Goal: Check status: Check status

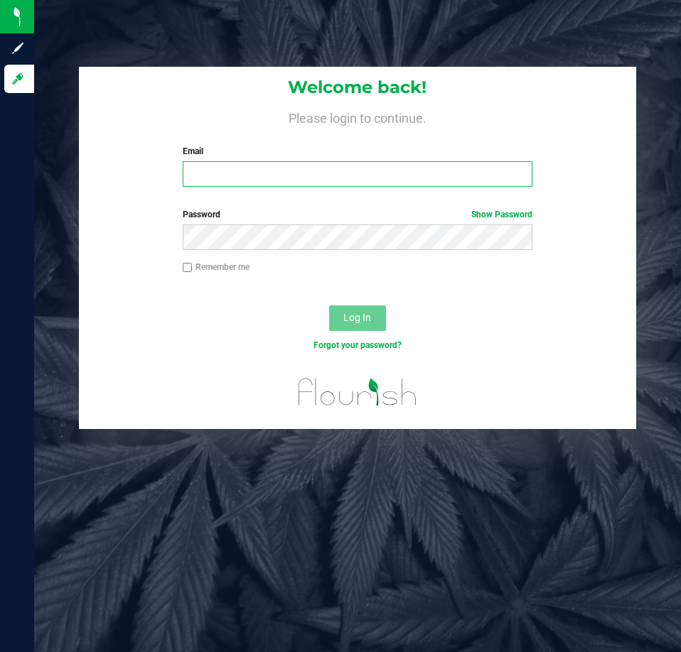
click at [254, 168] on input "Email" at bounding box center [358, 174] width 350 height 26
type input "[EMAIL_ADDRESS][DOMAIN_NAME]"
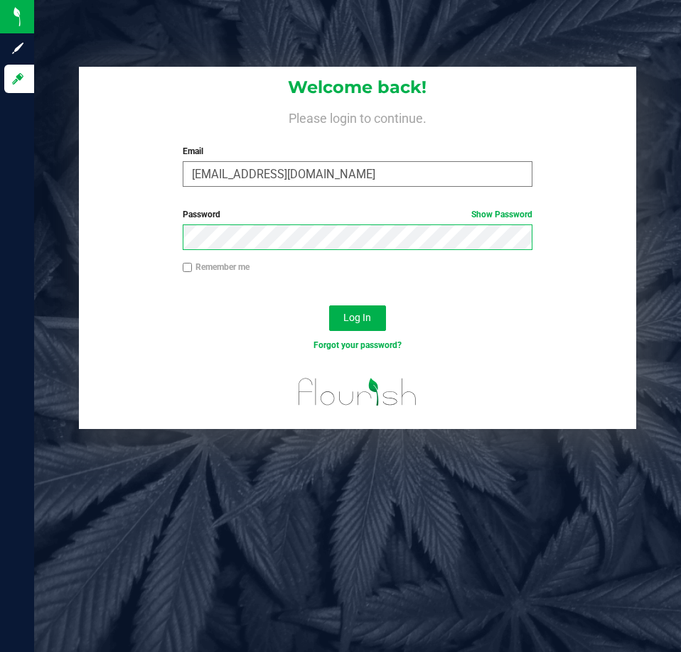
click at [329, 305] on button "Log In" at bounding box center [357, 318] width 57 height 26
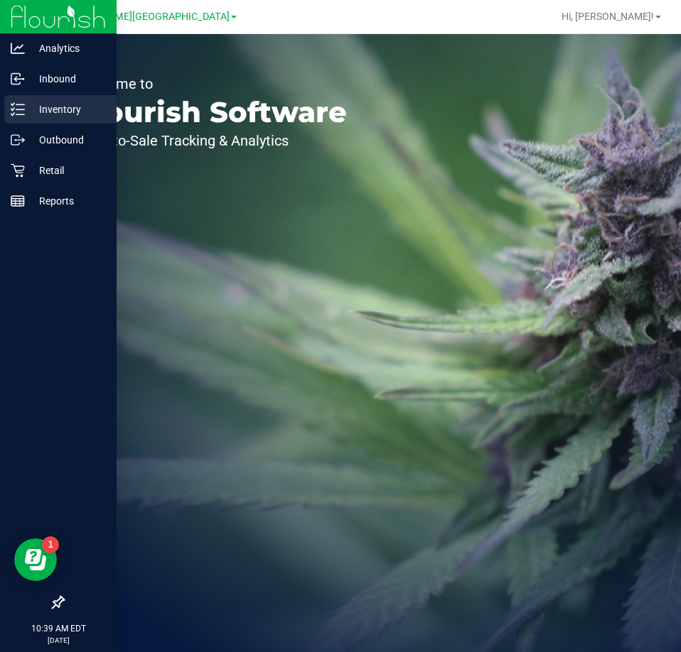
click at [21, 99] on div "Inventory" at bounding box center [60, 109] width 112 height 28
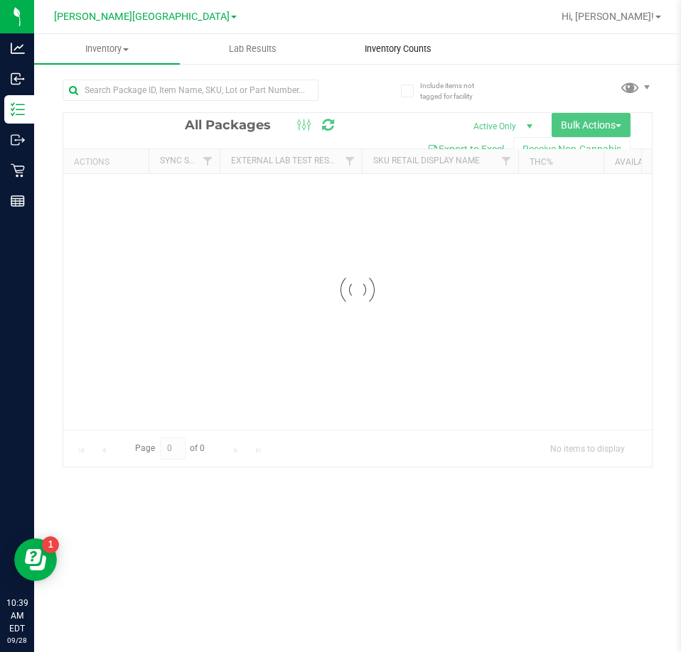
click at [378, 49] on div "Inventory All packages All inventory Waste log Create inventory Lab Results Inv…" at bounding box center [357, 343] width 646 height 618
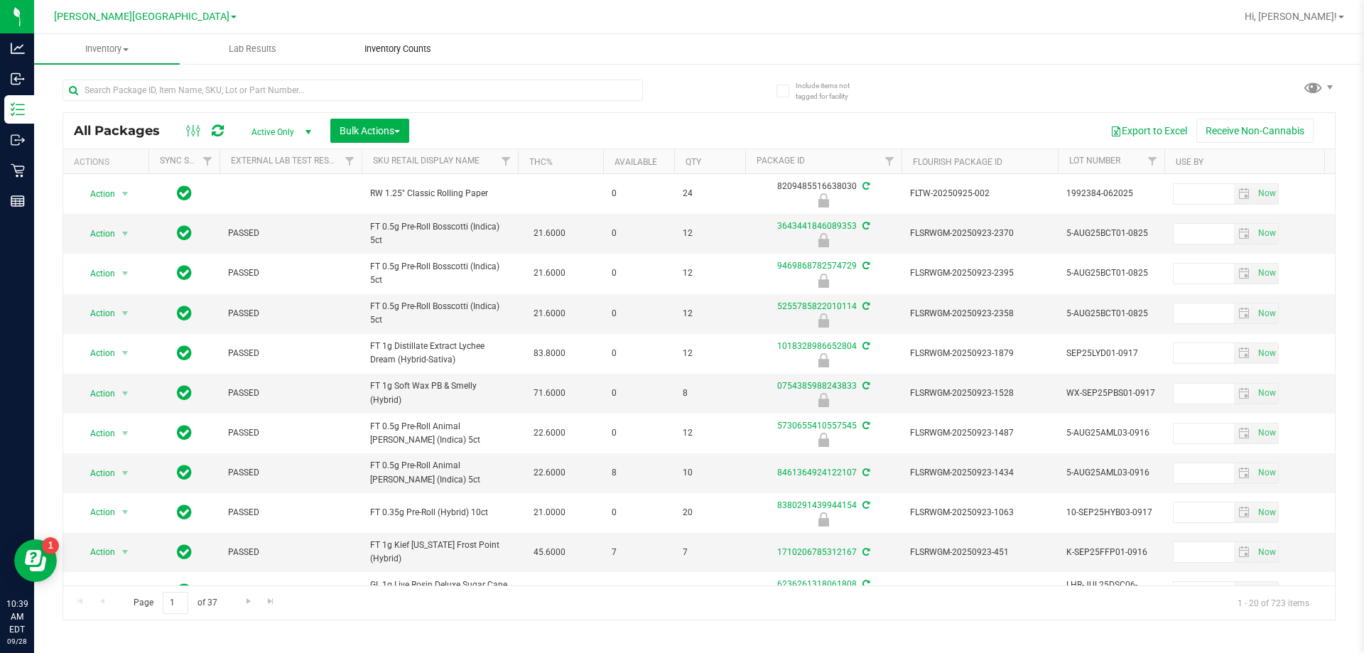
click at [372, 51] on span "Inventory Counts" at bounding box center [397, 49] width 105 height 13
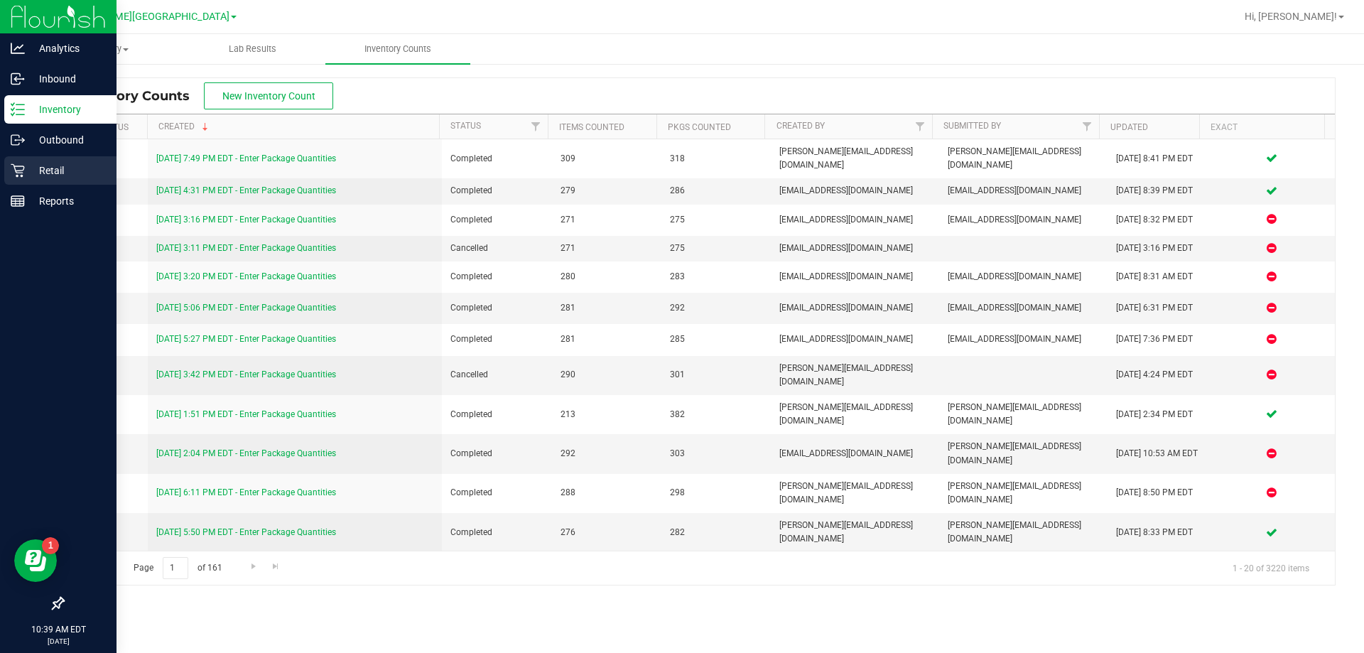
click at [44, 167] on p "Retail" at bounding box center [67, 170] width 85 height 17
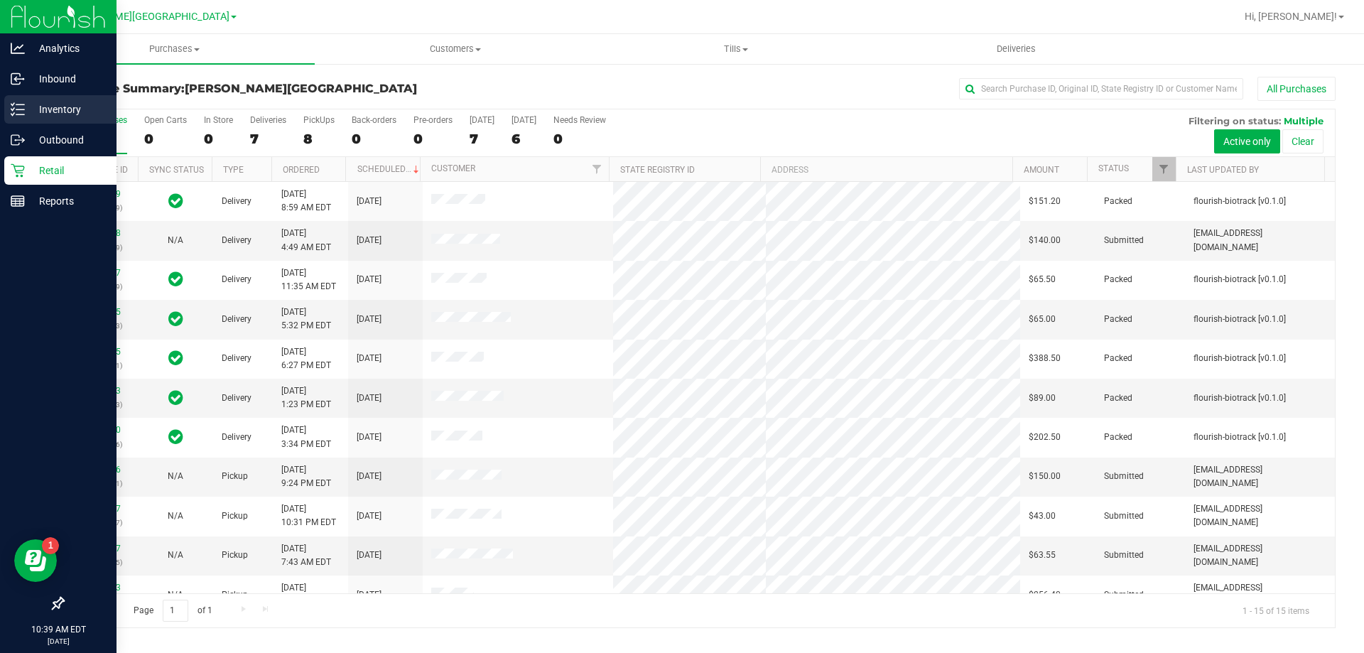
click at [30, 114] on p "Inventory" at bounding box center [67, 109] width 85 height 17
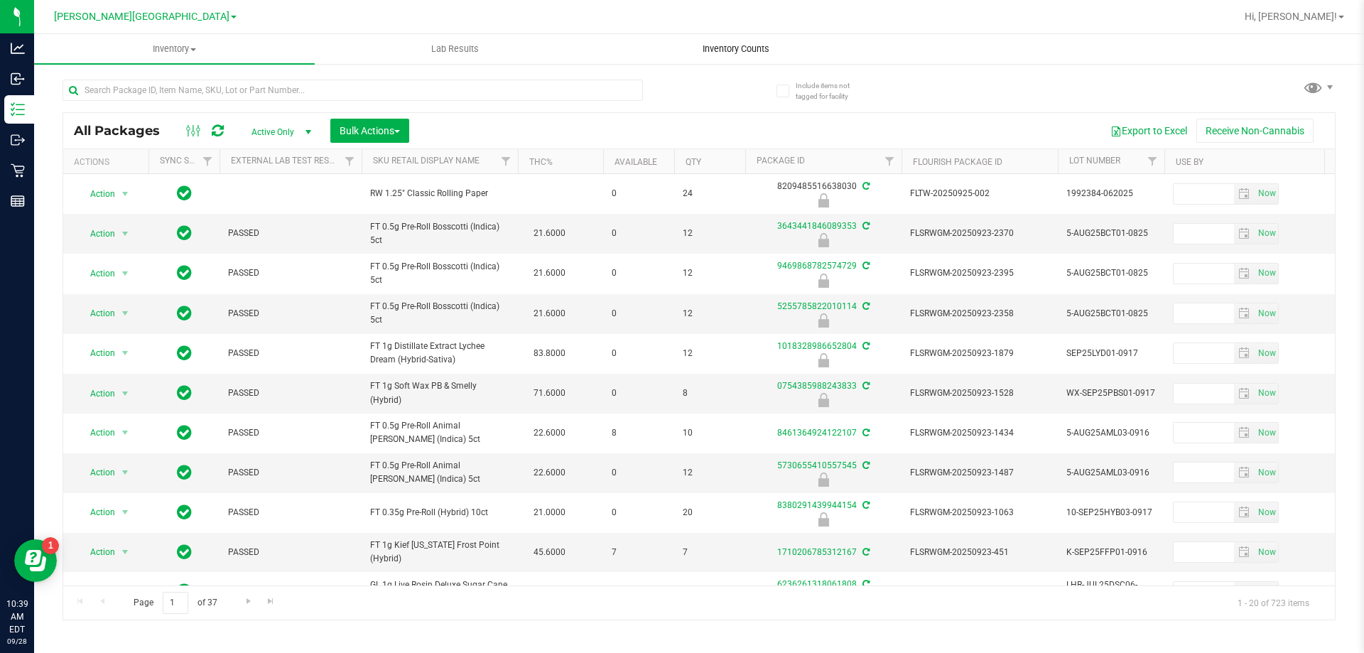
click at [680, 46] on span "Inventory Counts" at bounding box center [735, 49] width 105 height 13
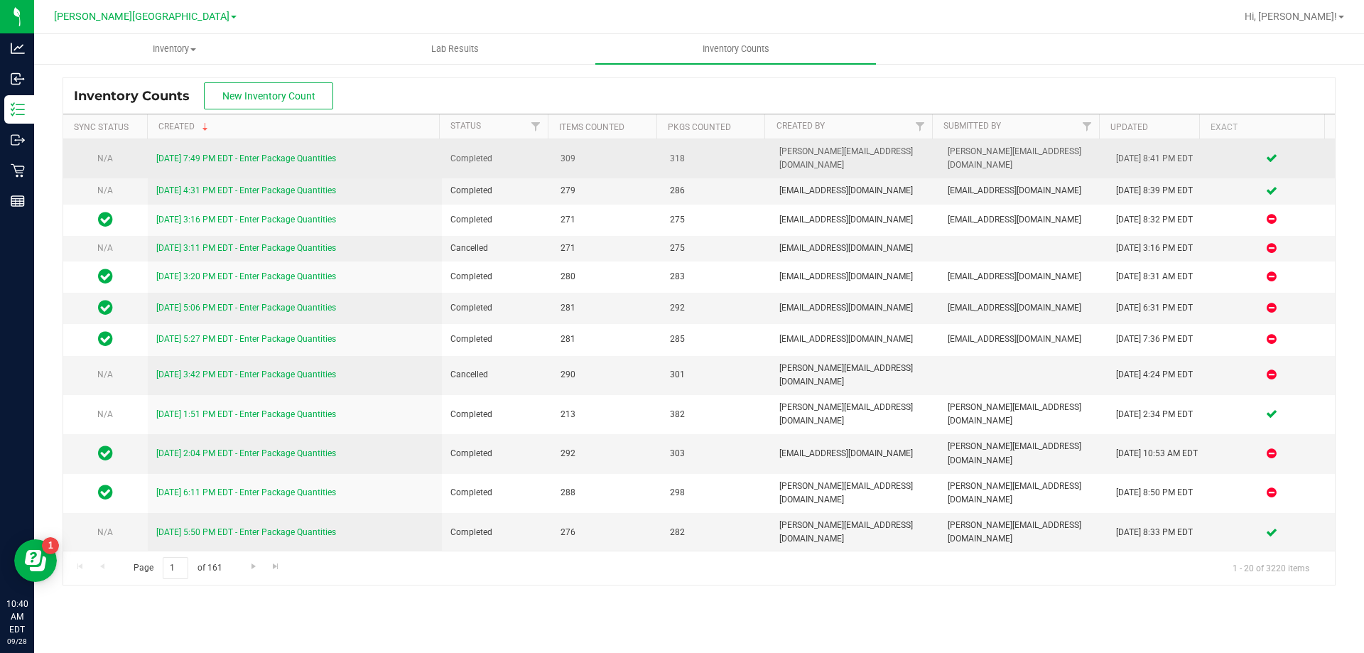
click at [320, 153] on link "9/27/25 7:49 PM EDT - Enter Package Quantities" at bounding box center [246, 158] width 180 height 10
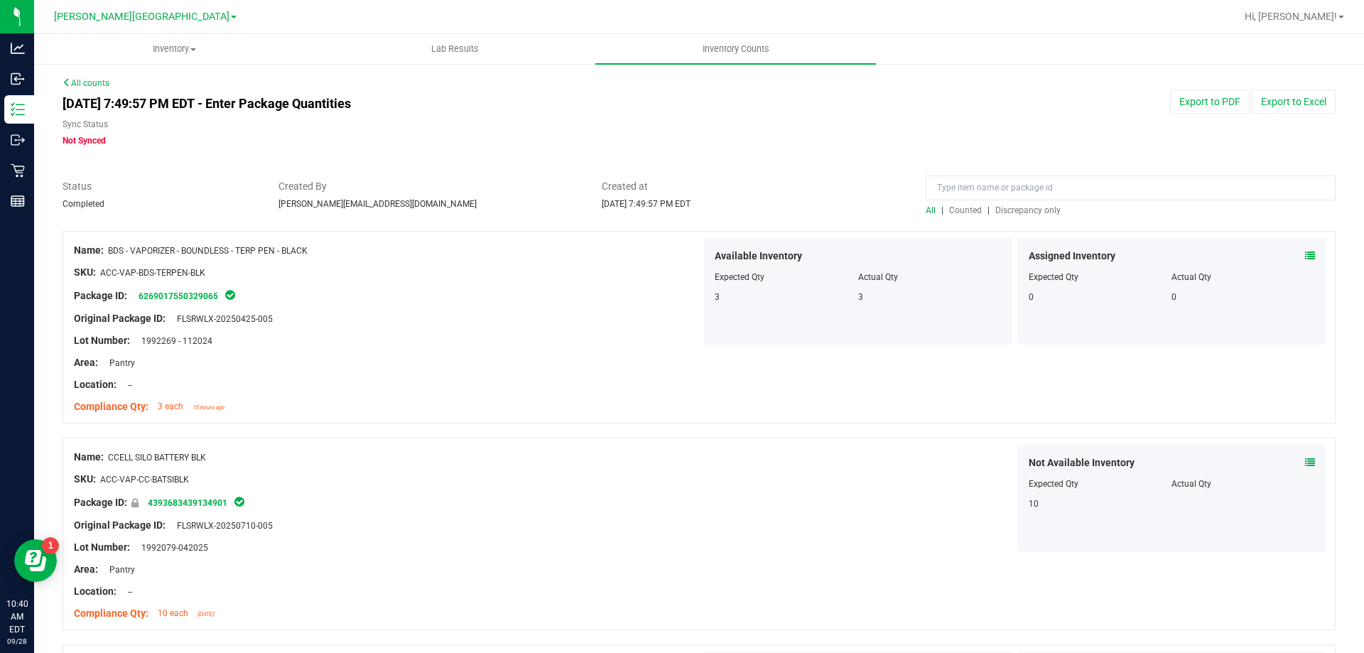
click at [680, 212] on span "Discrepancy only" at bounding box center [1027, 210] width 65 height 10
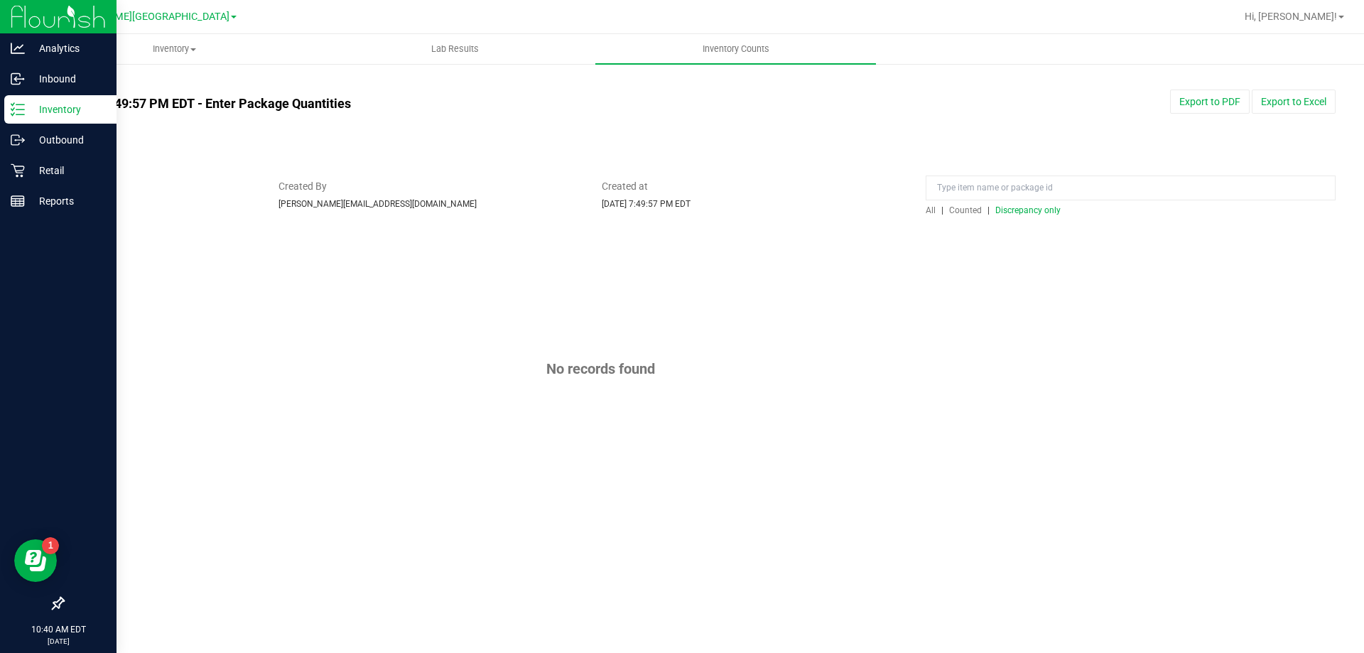
click at [59, 105] on p "Inventory" at bounding box center [67, 109] width 85 height 17
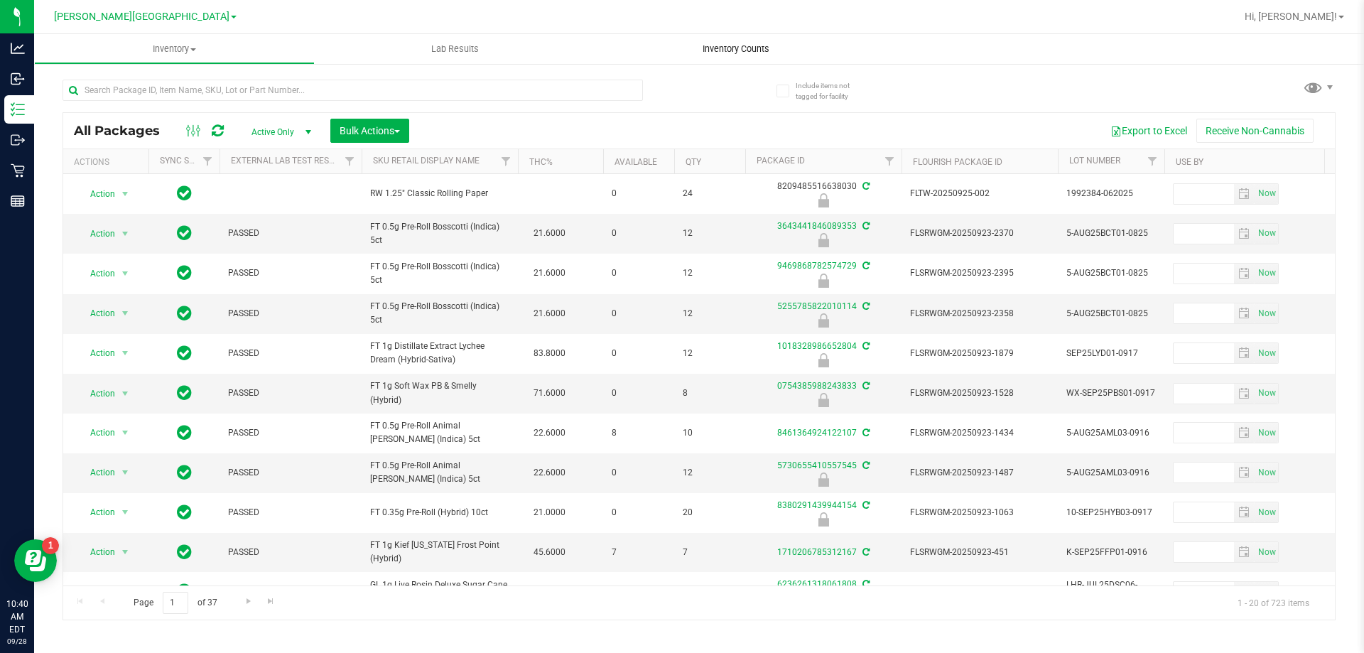
click at [680, 47] on span "Inventory Counts" at bounding box center [735, 49] width 105 height 13
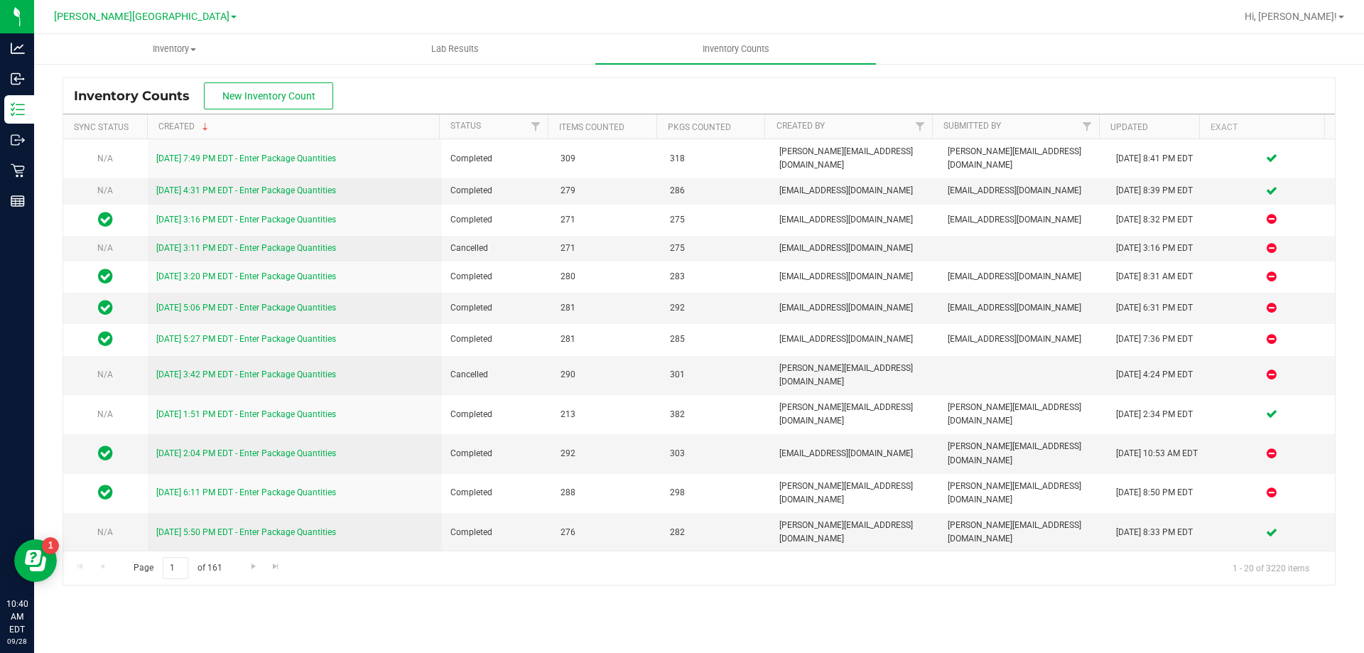
click at [392, 95] on div "Inventory Counts New Inventory Count" at bounding box center [699, 96] width 1272 height 36
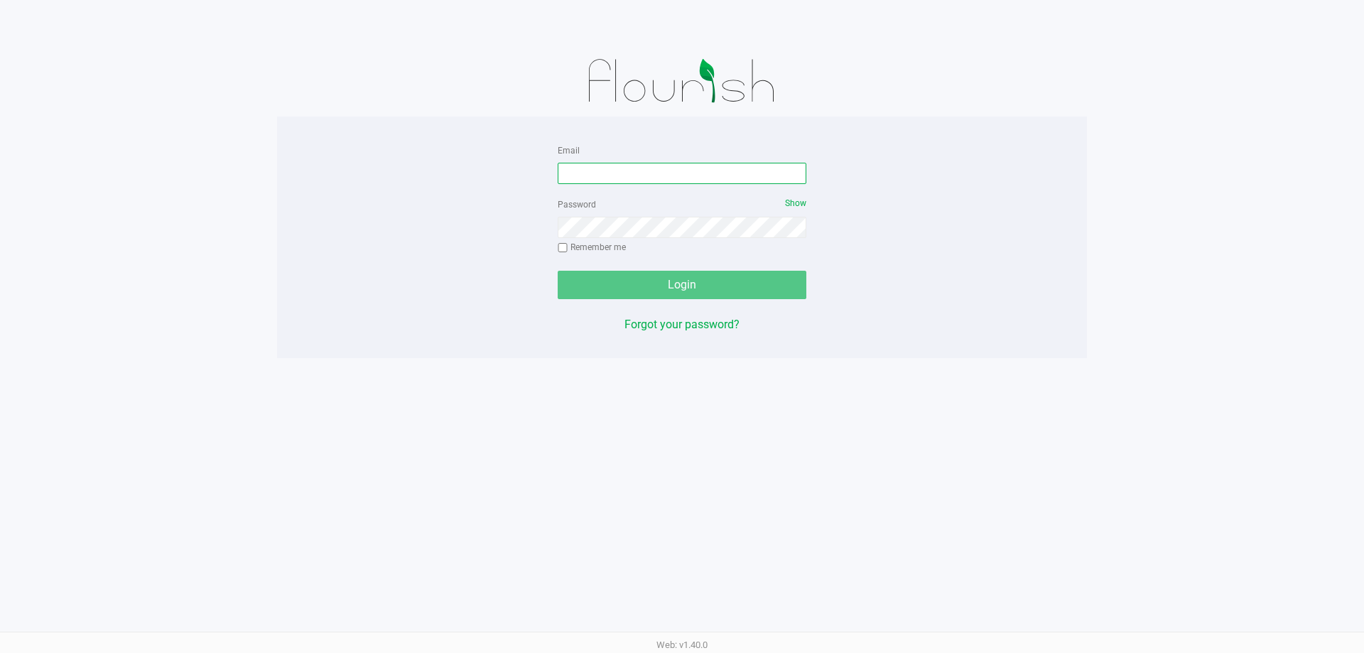
click at [638, 179] on input "Email" at bounding box center [682, 173] width 249 height 21
type input "[EMAIL_ADDRESS][DOMAIN_NAME]"
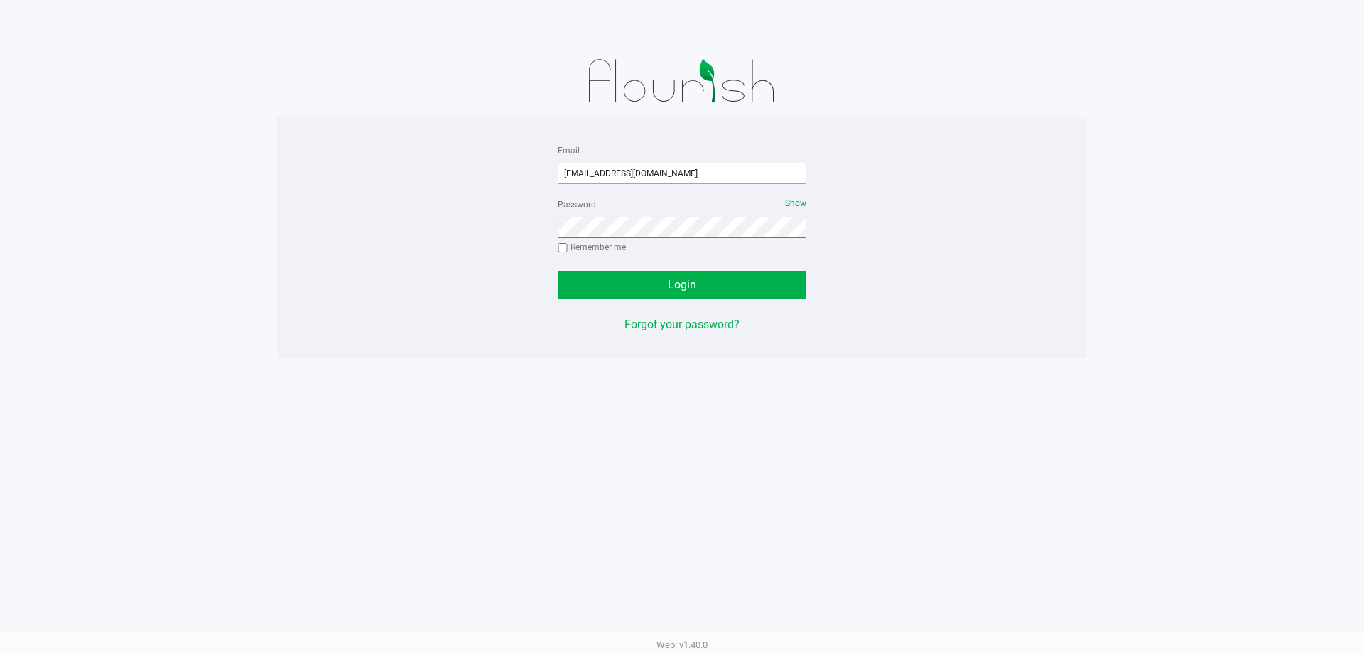
click at [558, 271] on button "Login" at bounding box center [682, 285] width 249 height 28
